Goal: Transaction & Acquisition: Purchase product/service

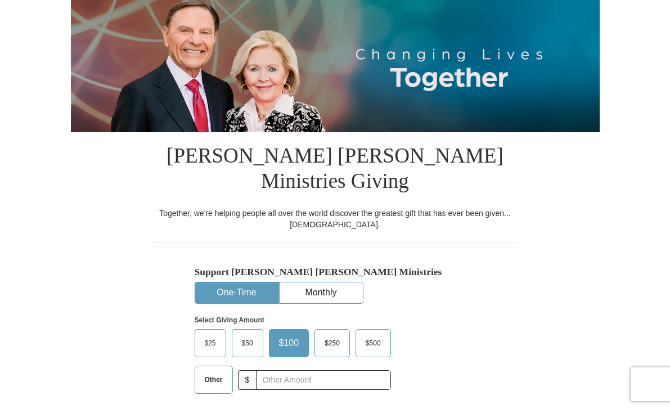
scroll to position [122, 0]
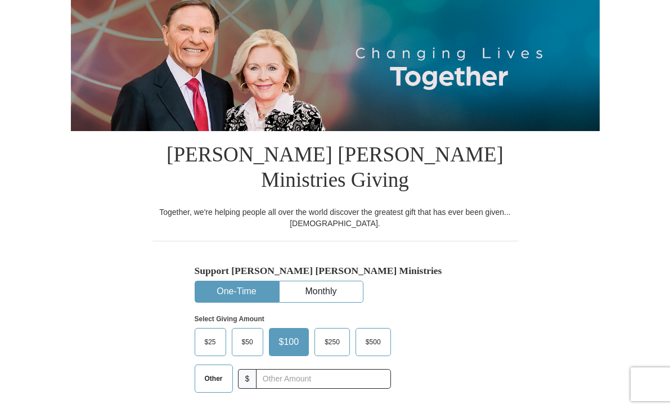
click at [214, 328] on label "$25" at bounding box center [210, 341] width 30 height 27
click at [0, 0] on input "$25" at bounding box center [0, 0] width 0 height 0
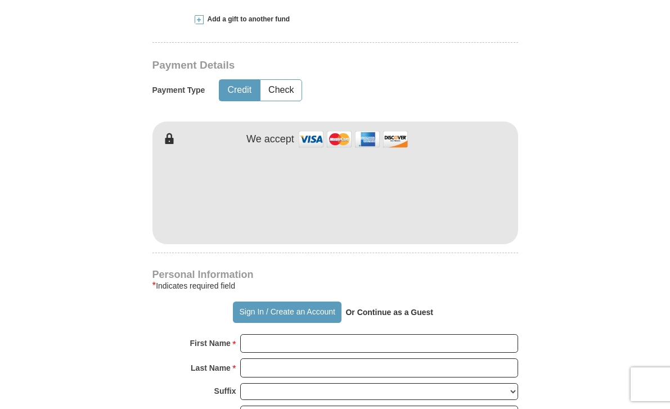
scroll to position [520, 0]
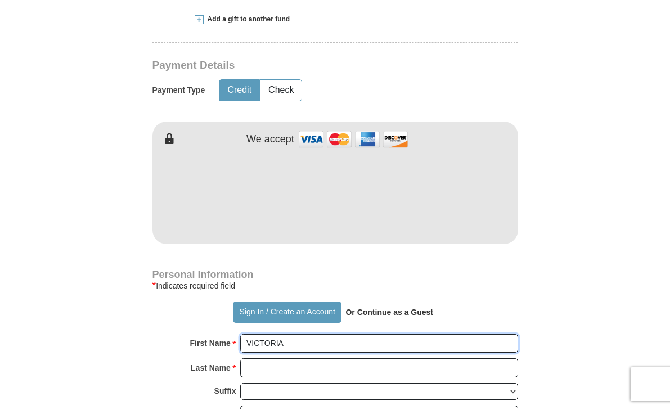
type input "VICTORIA"
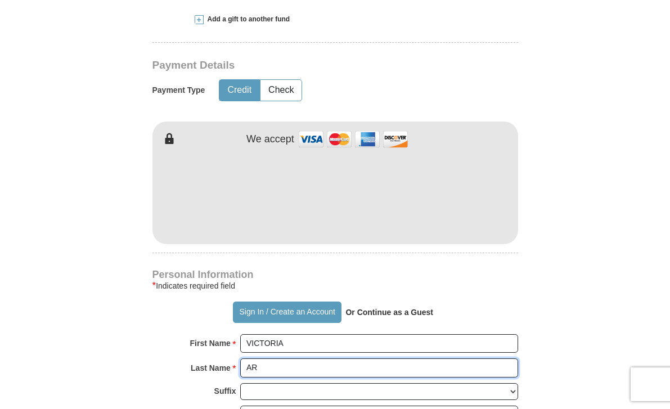
type input "A"
type input "a"
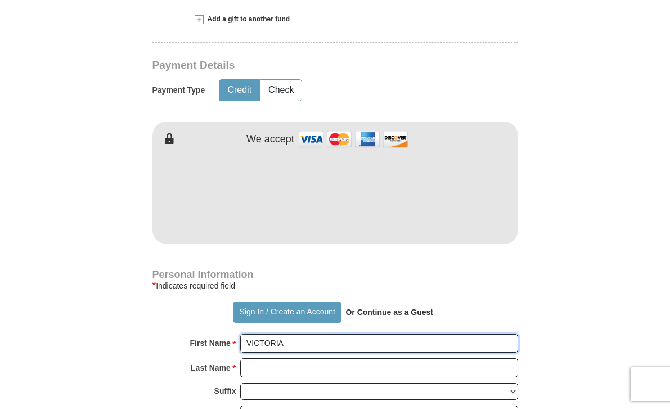
drag, startPoint x: 282, startPoint y: 316, endPoint x: 248, endPoint y: 319, distance: 34.5
click at [248, 334] on input "VICTORIA" at bounding box center [379, 343] width 278 height 19
type input "Victoria"
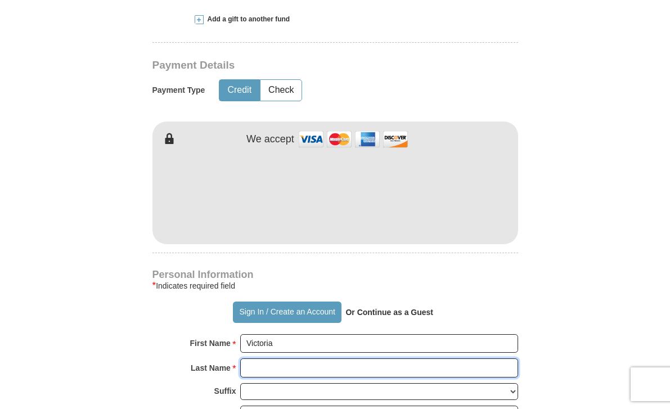
click at [251, 358] on input "Last Name *" at bounding box center [379, 367] width 278 height 19
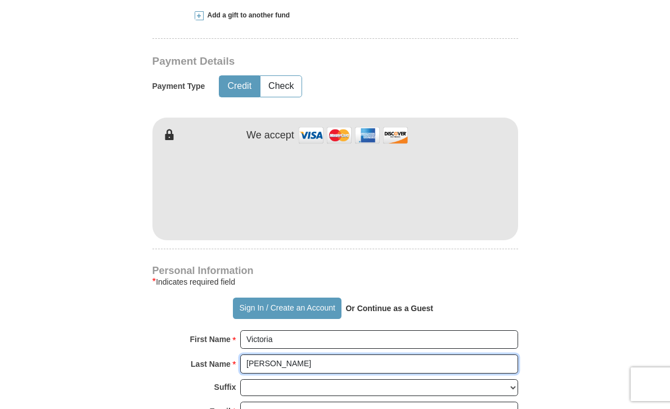
type input "[PERSON_NAME]"
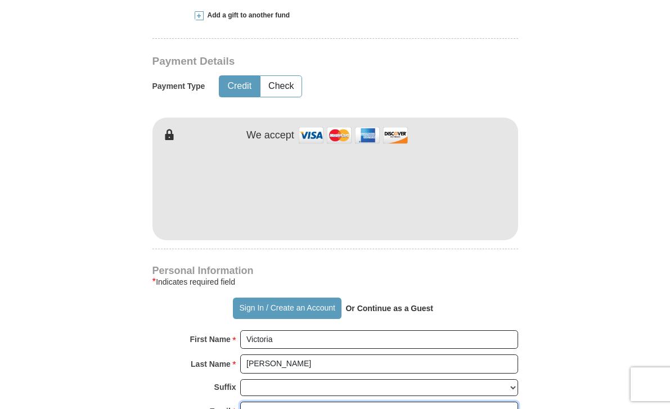
click at [381, 401] on input "Email *" at bounding box center [379, 410] width 278 height 19
click at [310, 401] on input "[EMAIL_ADDRESS][DOMAIN_NAME]" at bounding box center [379, 410] width 278 height 19
click at [313, 401] on input "[EMAIL_ADDRESS][DOMAIN_NAME]" at bounding box center [379, 410] width 278 height 19
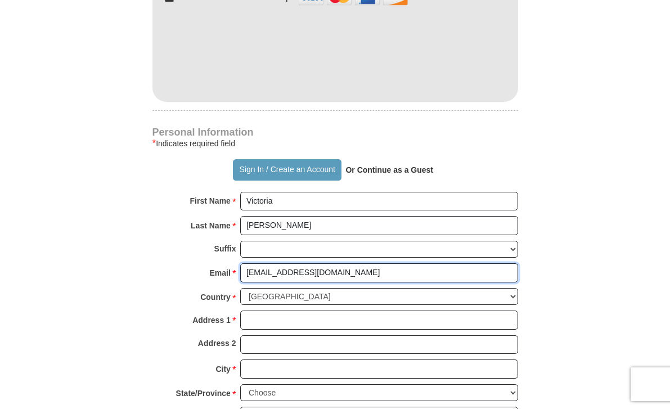
scroll to position [664, 0]
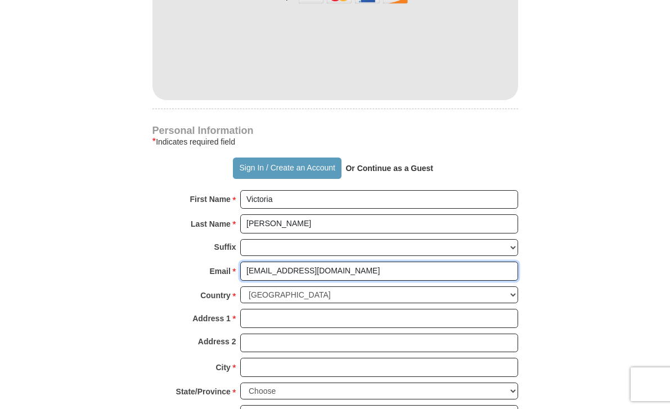
type input "[EMAIL_ADDRESS][DOMAIN_NAME]"
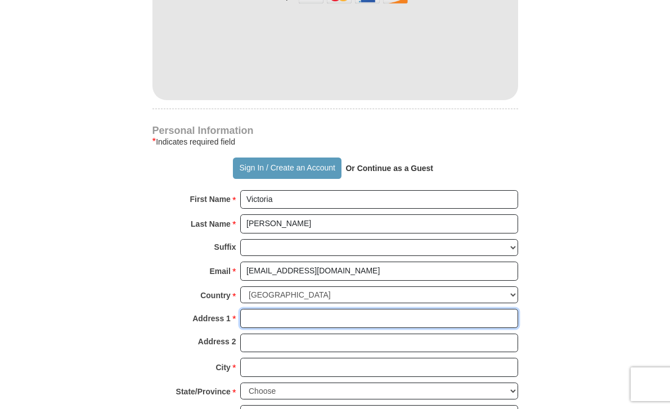
click at [269, 309] on input "Address 1 *" at bounding box center [379, 318] width 278 height 19
type input "1"
